Goal: Task Accomplishment & Management: Use online tool/utility

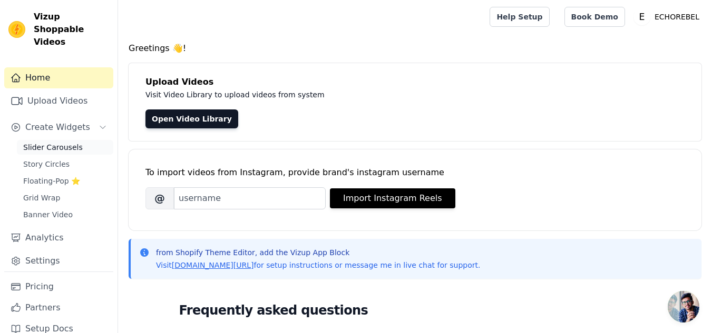
click at [59, 142] on span "Slider Carousels" at bounding box center [53, 147] width 60 height 11
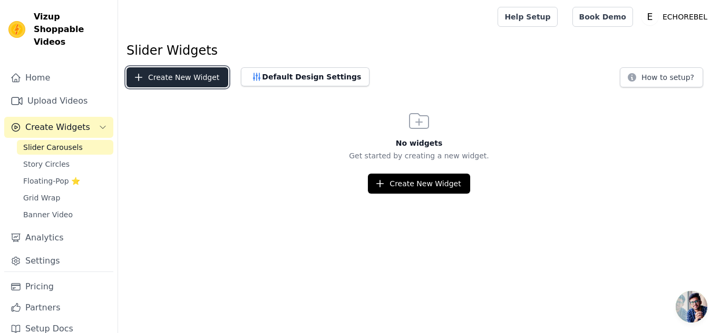
click at [181, 78] on button "Create New Widget" at bounding box center [177, 77] width 102 height 20
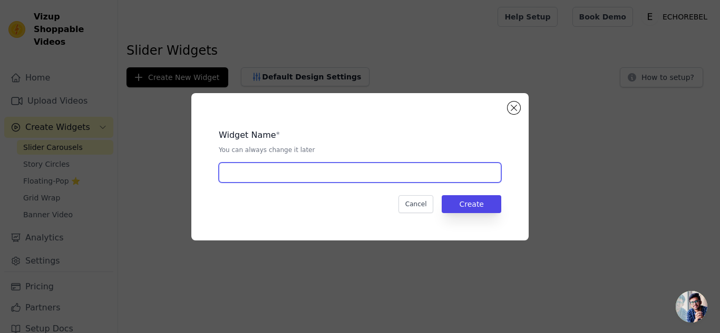
click at [256, 168] on input "text" at bounding box center [360, 173] width 282 height 20
type input "Video Carousel"
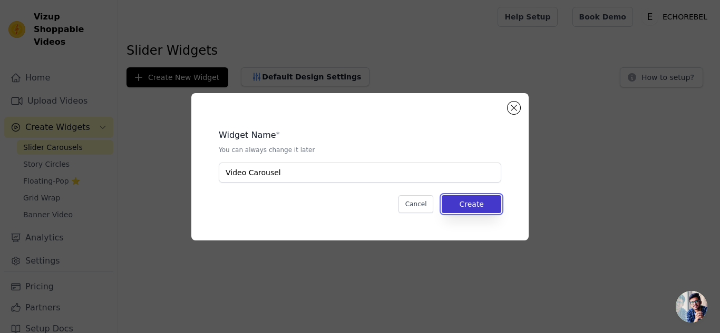
click at [490, 207] on button "Create" at bounding box center [471, 204] width 60 height 18
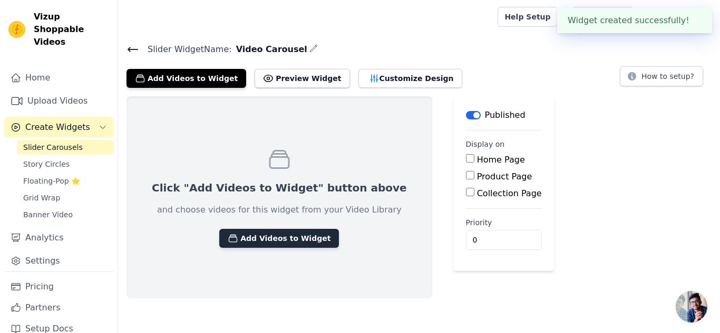
click at [270, 242] on button "Add Videos to Widget" at bounding box center [279, 238] width 120 height 19
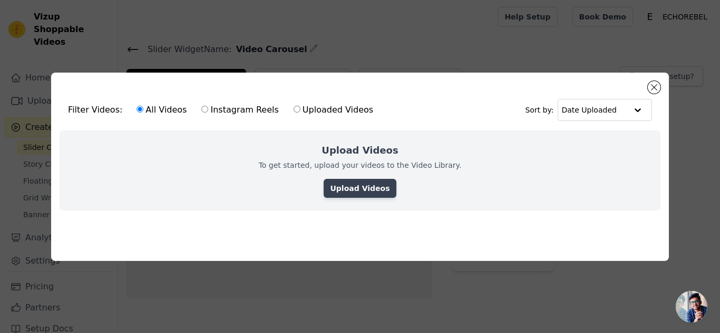
click at [361, 189] on link "Upload Videos" at bounding box center [359, 188] width 72 height 19
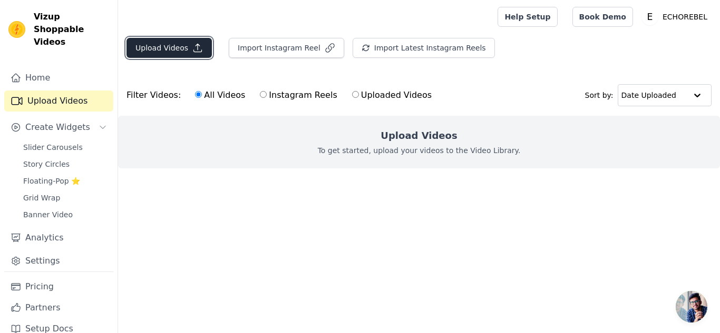
click at [192, 51] on icon "button" at bounding box center [197, 48] width 11 height 11
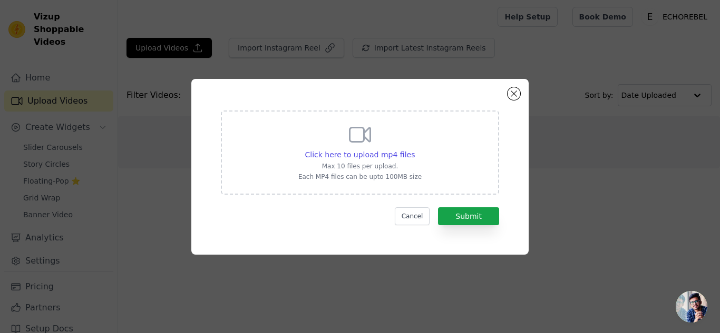
click at [392, 174] on p "Each MP4 files can be upto 100MB size" at bounding box center [359, 177] width 123 height 8
click at [414, 150] on input "Click here to upload mp4 files Max 10 files per upload. Each MP4 files can be u…" at bounding box center [414, 149] width 1 height 1
type input "C:\fakepath\Weekend.mp4"
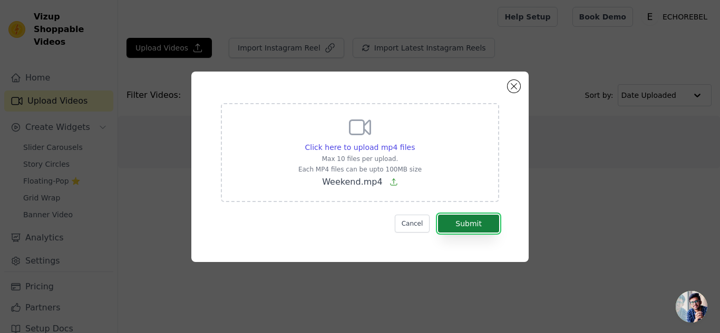
click at [454, 225] on button "Submit" at bounding box center [468, 224] width 61 height 18
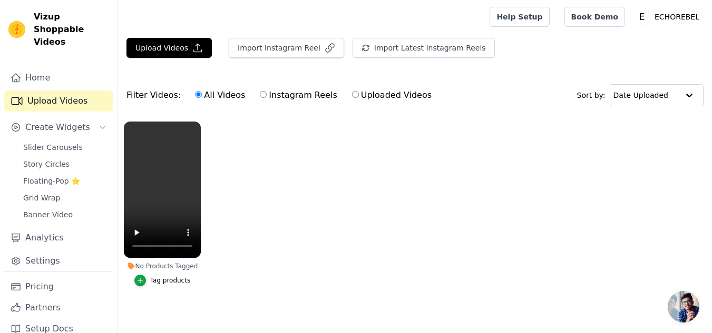
click at [159, 284] on div "Tag products" at bounding box center [170, 281] width 41 height 8
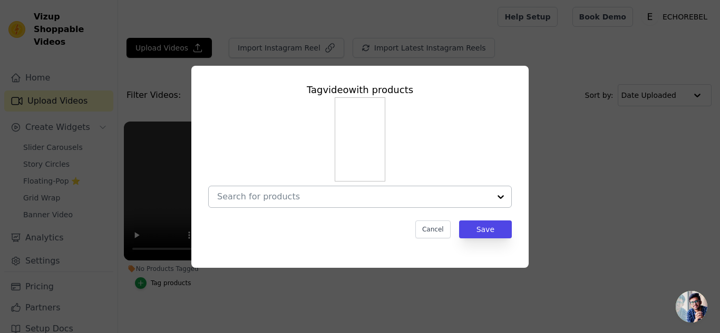
click at [319, 201] on input "No Products Tagged Tag video with products Cancel Save Tag products" at bounding box center [353, 197] width 273 height 10
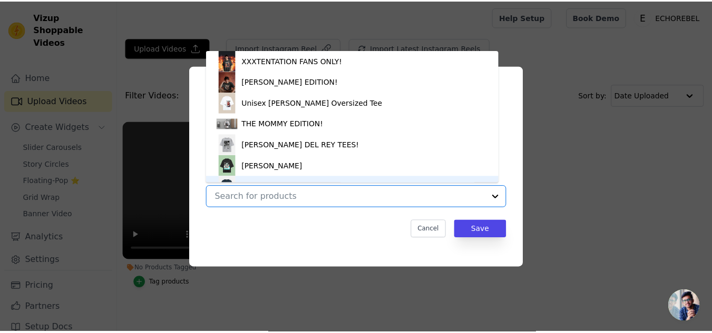
scroll to position [15, 0]
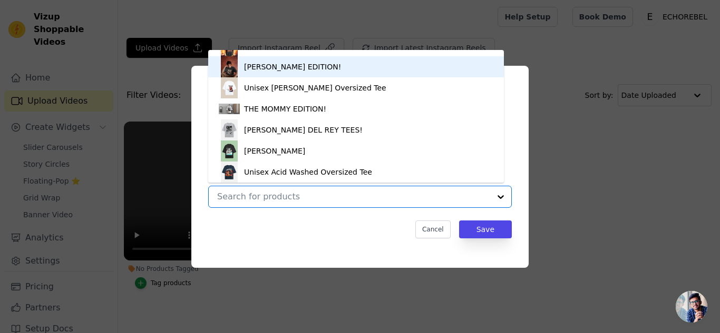
click at [318, 70] on div "[PERSON_NAME] EDITION!" at bounding box center [292, 67] width 97 height 11
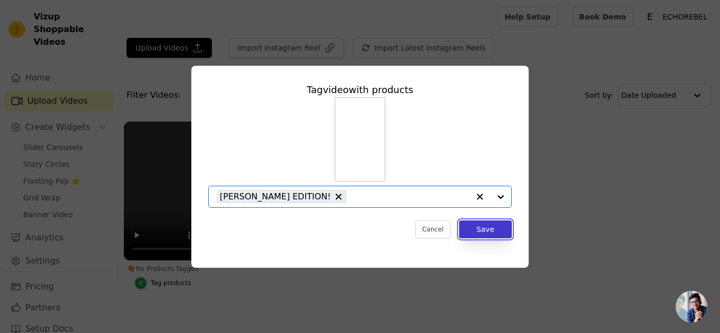
click at [475, 230] on button "Save" at bounding box center [485, 230] width 53 height 18
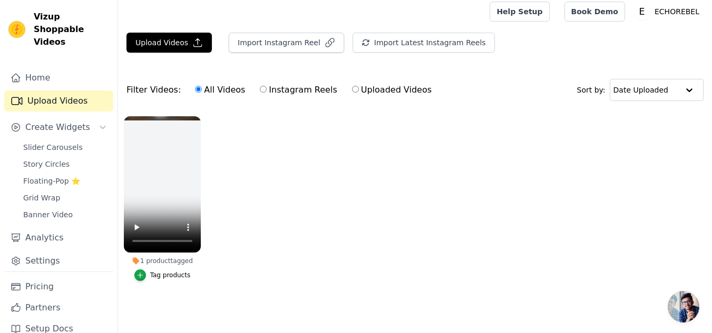
scroll to position [11, 0]
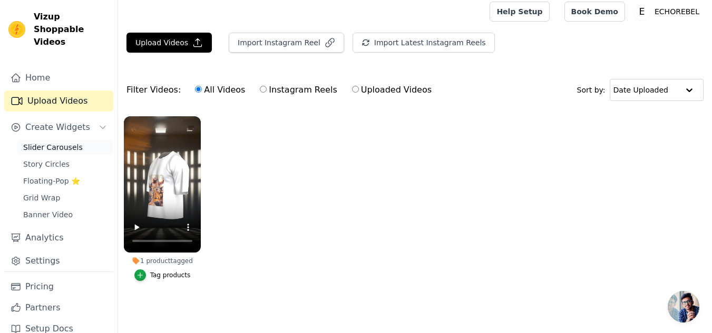
click at [71, 141] on link "Slider Carousels" at bounding box center [65, 147] width 96 height 15
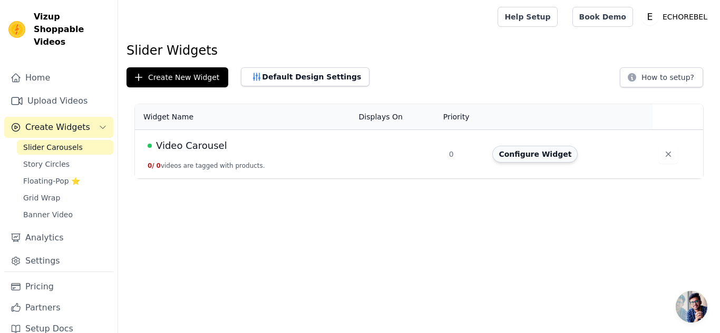
click at [523, 156] on button "Configure Widget" at bounding box center [534, 154] width 85 height 17
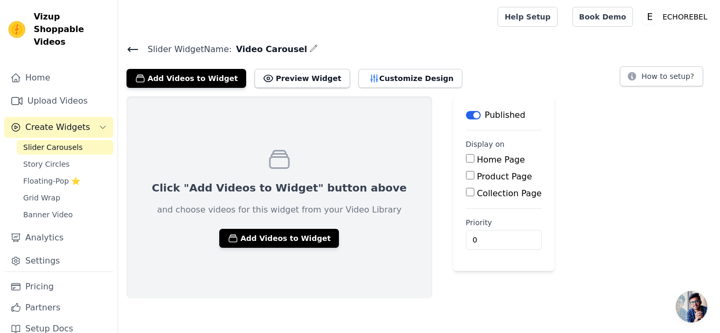
click at [466, 161] on input "Home Page" at bounding box center [470, 158] width 8 height 8
checkbox input "true"
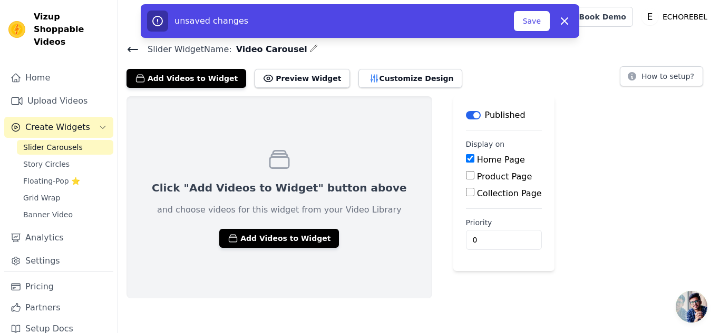
click at [466, 177] on input "Product Page" at bounding box center [470, 175] width 8 height 8
checkbox input "true"
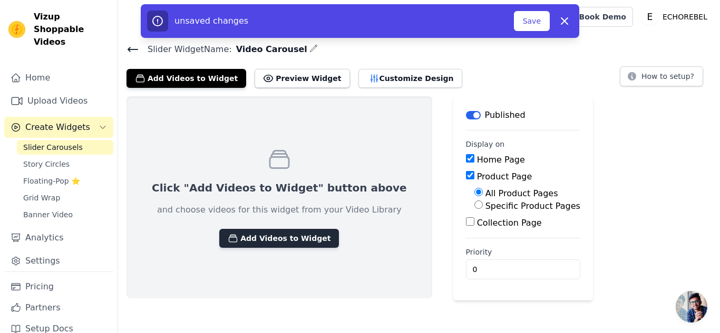
click at [290, 243] on button "Add Videos to Widget" at bounding box center [279, 238] width 120 height 19
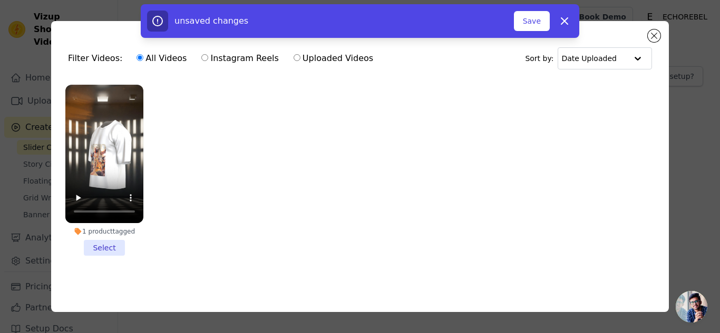
click at [115, 246] on li "1 product tagged Select" at bounding box center [104, 170] width 78 height 171
click at [0, 0] on input "1 product tagged Select" at bounding box center [0, 0] width 0 height 0
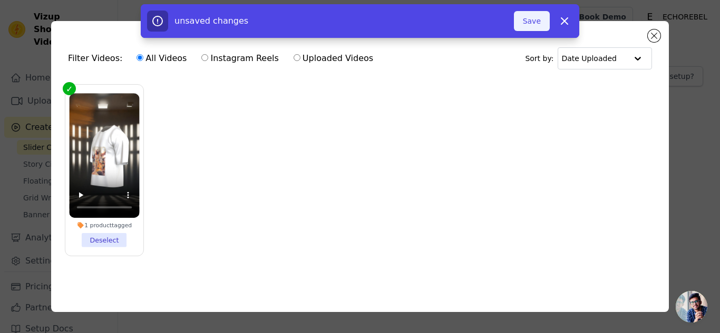
click at [533, 21] on button "Save" at bounding box center [532, 21] width 36 height 20
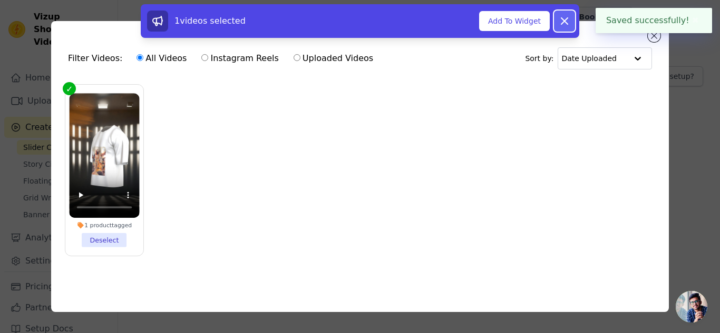
click at [560, 18] on icon at bounding box center [564, 21] width 13 height 13
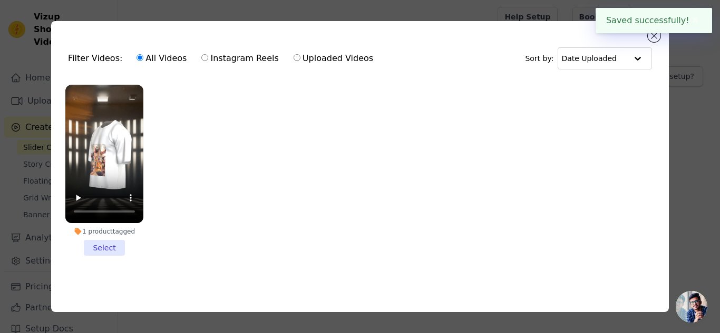
click at [107, 252] on li "1 product tagged Select" at bounding box center [104, 170] width 78 height 171
click at [0, 0] on input "1 product tagged Select" at bounding box center [0, 0] width 0 height 0
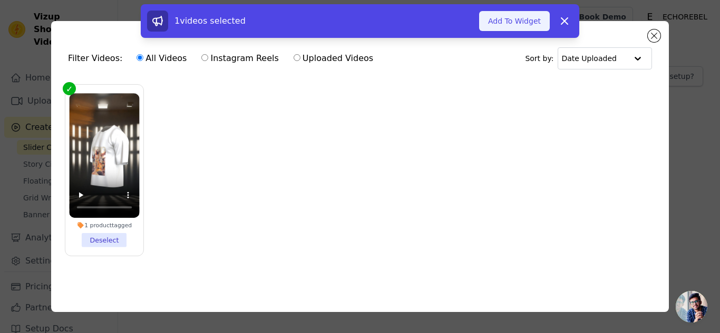
click at [514, 28] on button "Add To Widget" at bounding box center [514, 21] width 71 height 20
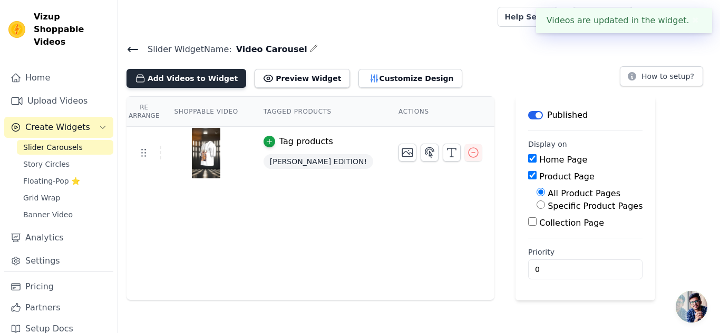
click at [213, 73] on button "Add Videos to Widget" at bounding box center [186, 78] width 120 height 19
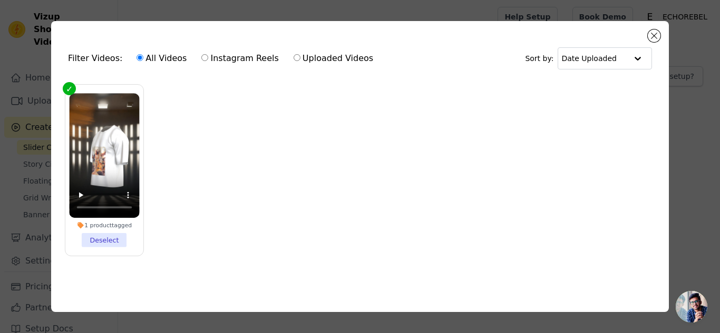
click at [293, 60] on label "Uploaded Videos" at bounding box center [333, 59] width 81 height 14
click at [293, 60] on input "Uploaded Videos" at bounding box center [296, 57] width 7 height 7
radio input "true"
click at [138, 56] on label "All Videos" at bounding box center [161, 59] width 51 height 14
click at [138, 56] on input "All Videos" at bounding box center [139, 57] width 7 height 7
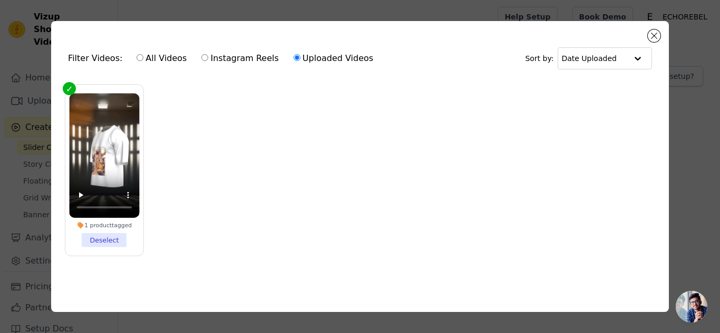
radio input "true"
click at [657, 32] on button "Close modal" at bounding box center [653, 36] width 13 height 13
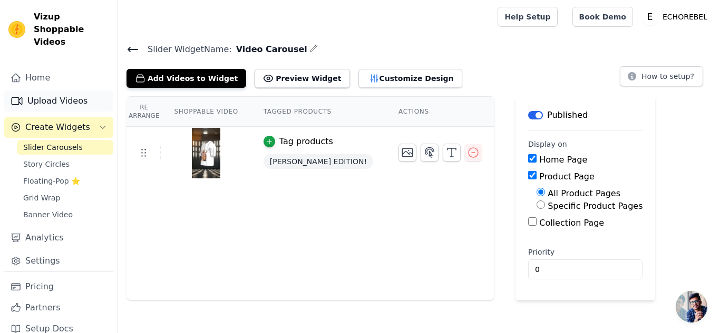
click at [74, 91] on link "Upload Videos" at bounding box center [58, 101] width 109 height 21
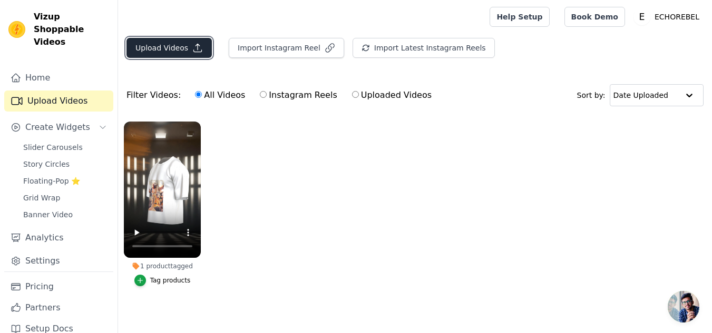
click at [195, 50] on icon "button" at bounding box center [197, 48] width 11 height 11
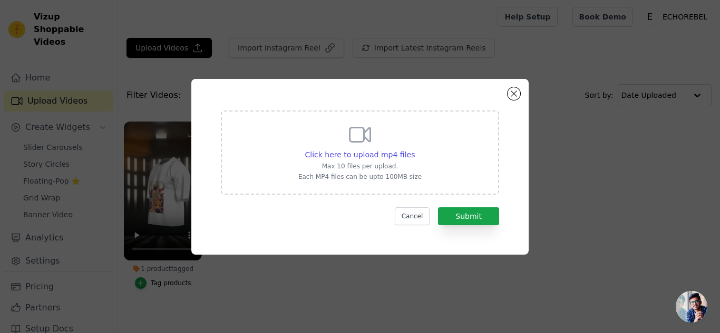
click at [306, 148] on div "Click here to upload mp4 files Max 10 files per upload. Each MP4 files can be u…" at bounding box center [359, 151] width 123 height 59
click at [414, 149] on input "Click here to upload mp4 files Max 10 files per upload. Each MP4 files can be u…" at bounding box center [414, 149] width 1 height 1
type input "C:\fakepath\Anime Mockup.mp4"
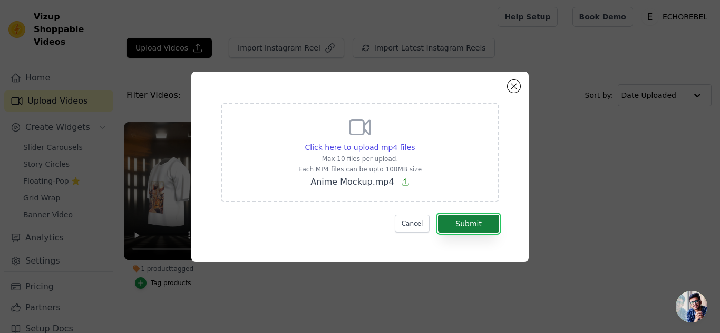
click at [458, 229] on button "Submit" at bounding box center [468, 224] width 61 height 18
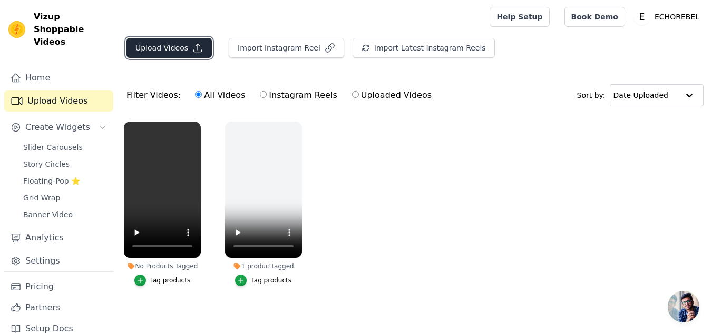
click at [171, 55] on button "Upload Videos" at bounding box center [168, 48] width 85 height 20
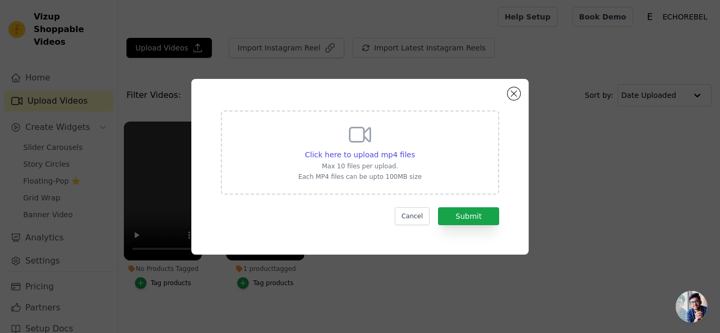
click at [408, 172] on div "Click here to upload mp4 files Max 10 files per upload. Each MP4 files can be u…" at bounding box center [359, 151] width 123 height 59
click at [414, 150] on input "Click here to upload mp4 files Max 10 files per upload. Each MP4 files can be u…" at bounding box center [414, 149] width 1 height 1
type input "C:\fakepath\HK49494K4K.mp4"
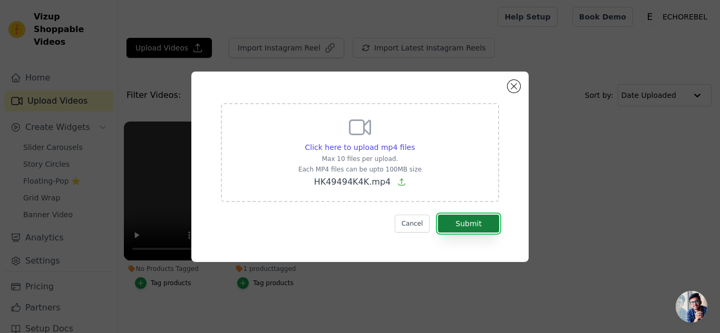
click at [472, 227] on button "Submit" at bounding box center [468, 224] width 61 height 18
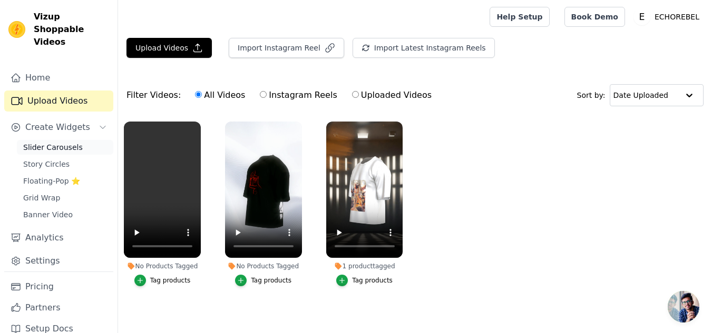
click at [67, 142] on span "Slider Carousels" at bounding box center [53, 147] width 60 height 11
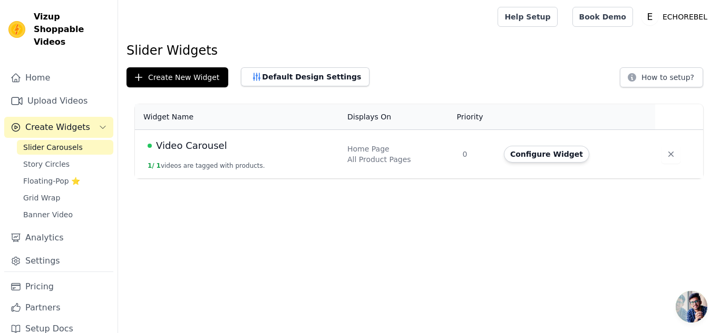
click at [214, 163] on button "1 / 1 videos are tagged with products." at bounding box center [206, 166] width 117 height 8
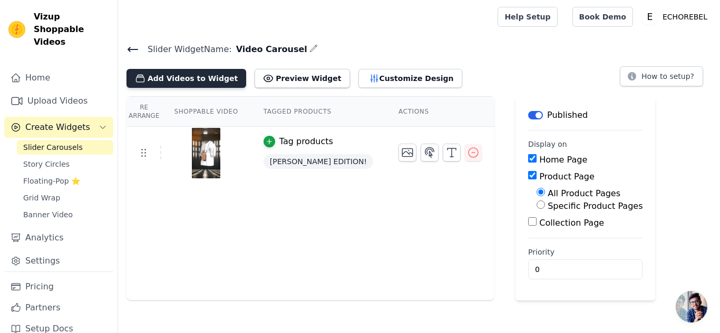
click at [165, 81] on button "Add Videos to Widget" at bounding box center [186, 78] width 120 height 19
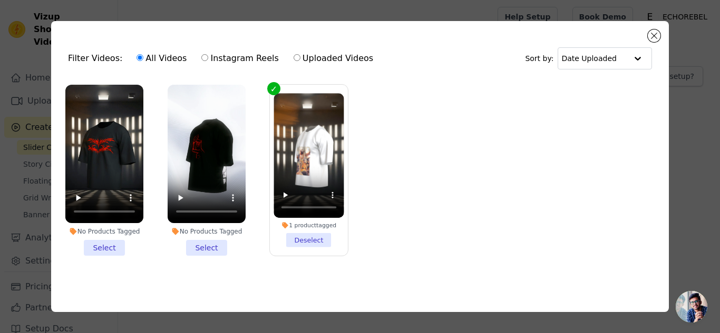
click at [95, 244] on li "No Products Tagged Select" at bounding box center [104, 170] width 78 height 171
click at [0, 0] on input "No Products Tagged Select" at bounding box center [0, 0] width 0 height 0
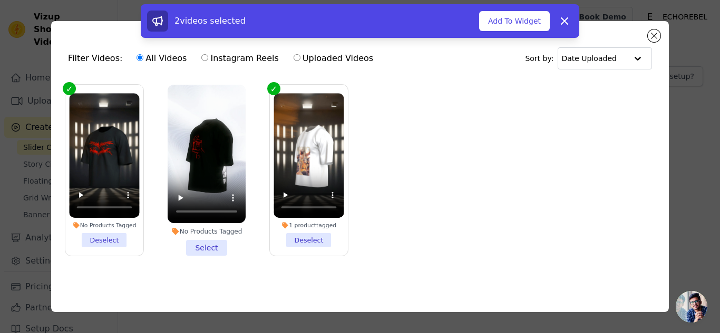
click at [204, 245] on li "No Products Tagged Select" at bounding box center [207, 170] width 78 height 171
click at [0, 0] on input "No Products Tagged Select" at bounding box center [0, 0] width 0 height 0
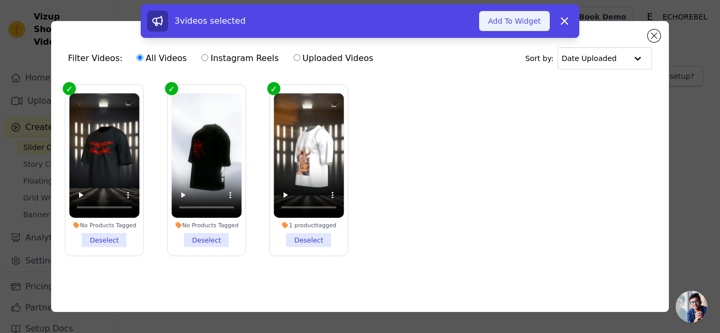
click at [524, 25] on button "Add To Widget" at bounding box center [514, 21] width 71 height 20
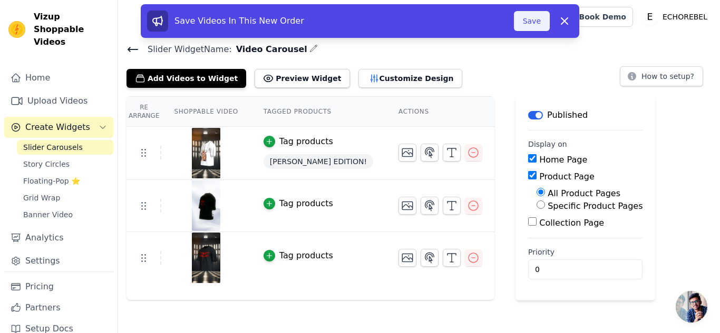
click at [535, 25] on button "Save" at bounding box center [532, 21] width 36 height 20
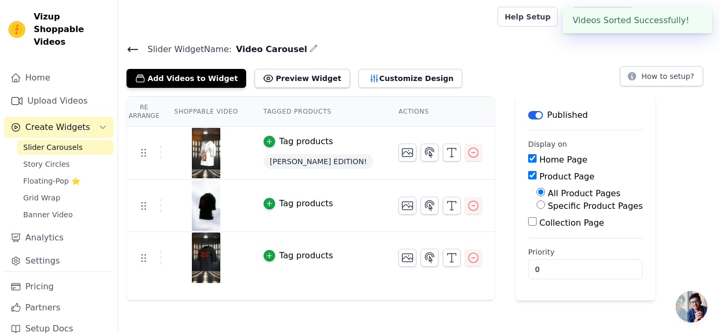
click at [535, 25] on link "Help Setup" at bounding box center [527, 17] width 60 height 20
